Goal: Information Seeking & Learning: Learn about a topic

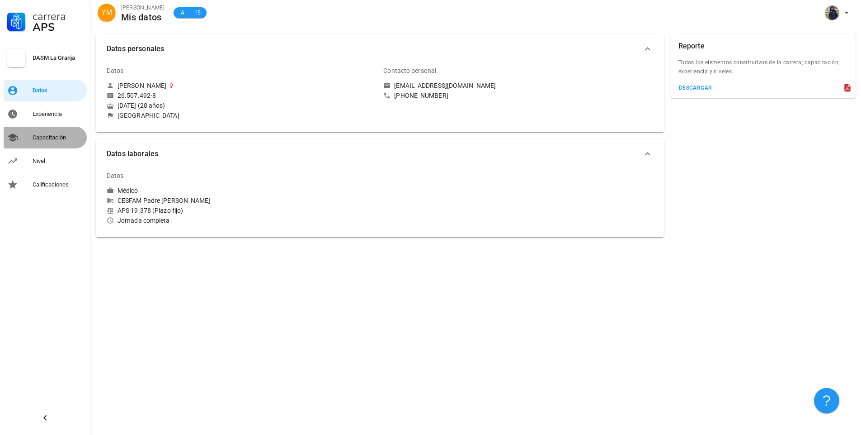
click at [58, 133] on div "Capacitación" at bounding box center [58, 137] width 51 height 14
